Goal: Information Seeking & Learning: Learn about a topic

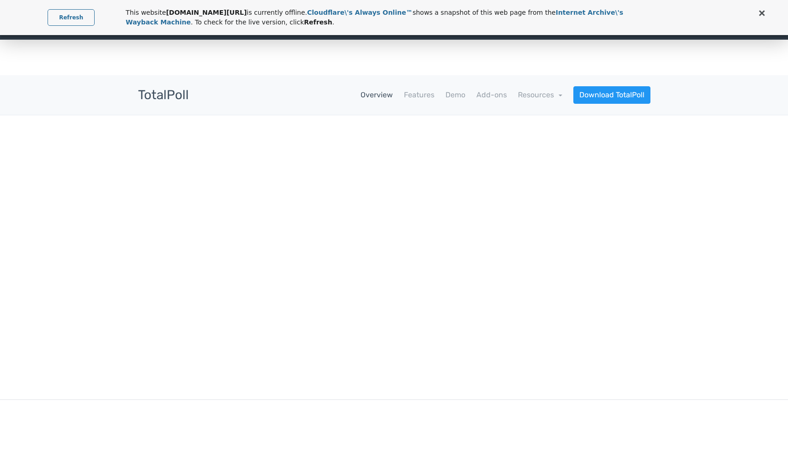
click at [756, 18] on link at bounding box center [762, 13] width 12 height 12
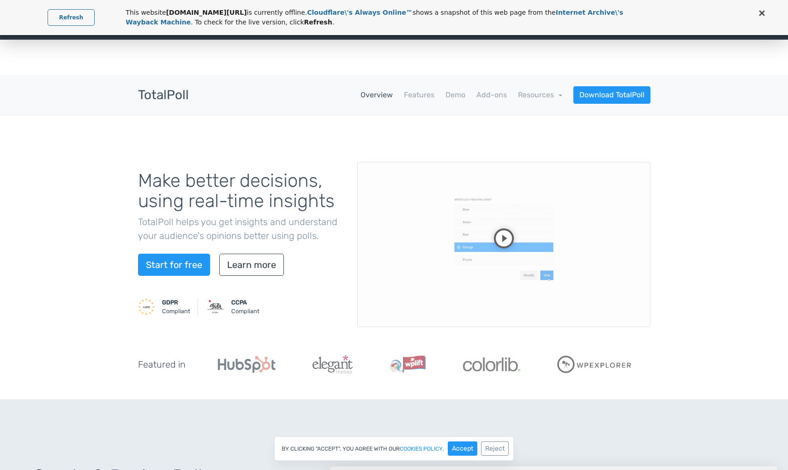
click at [571, 430] on div "By clicking "Accept", you agree with our cookies policy . Accept Reject" at bounding box center [394, 448] width 788 height 24
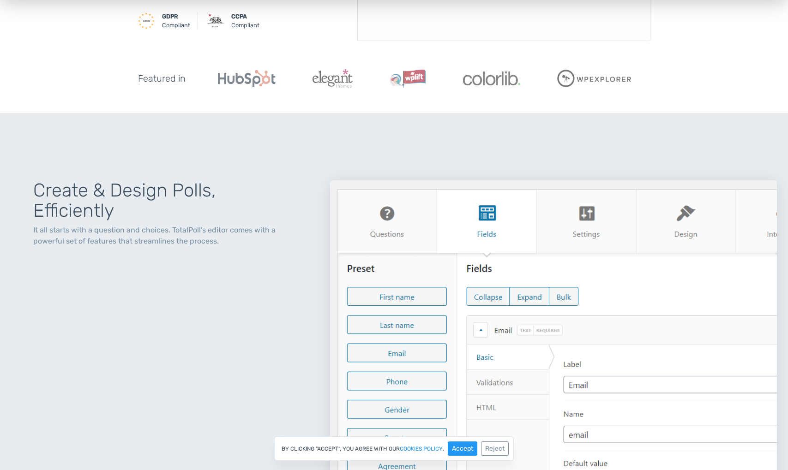
scroll to position [323, 0]
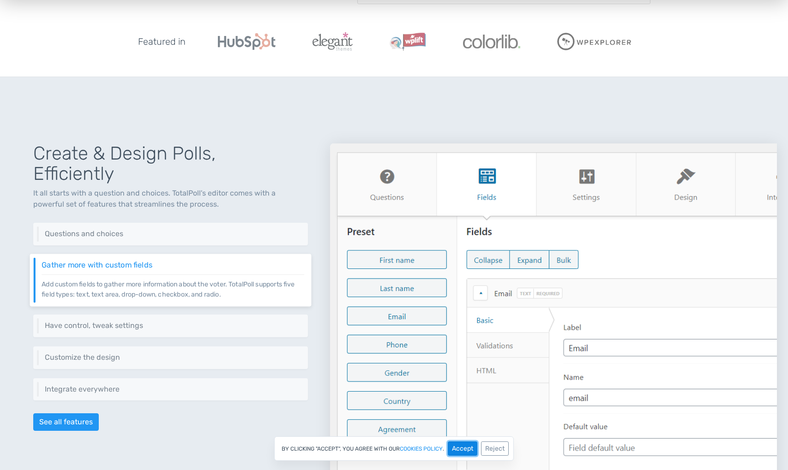
click at [461, 430] on button "Accept" at bounding box center [463, 449] width 30 height 14
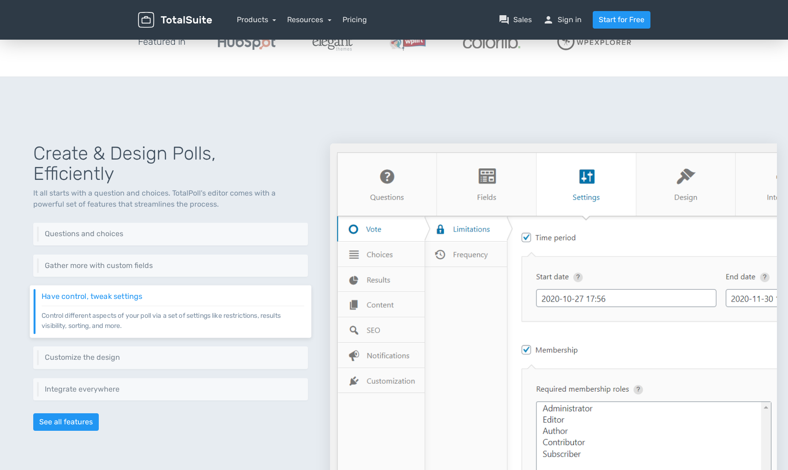
click at [318, 400] on div "Create & Design Polls, Efficiently It all starts with a question and choices. T…" at bounding box center [170, 343] width 319 height 445
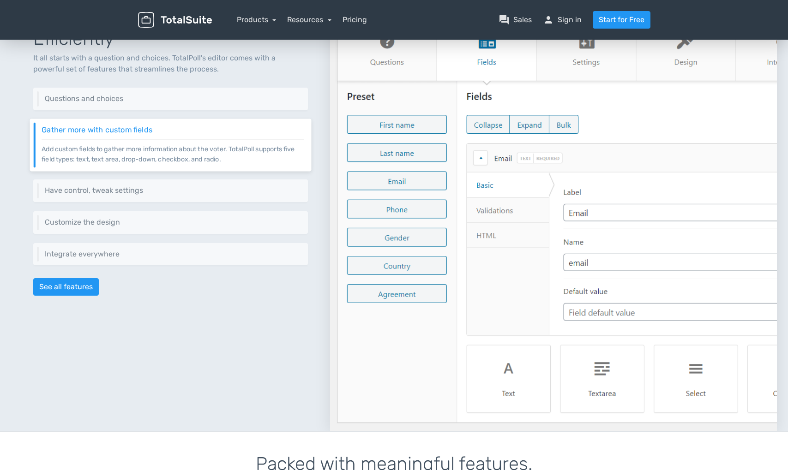
scroll to position [457, 0]
